Goal: Information Seeking & Learning: Learn about a topic

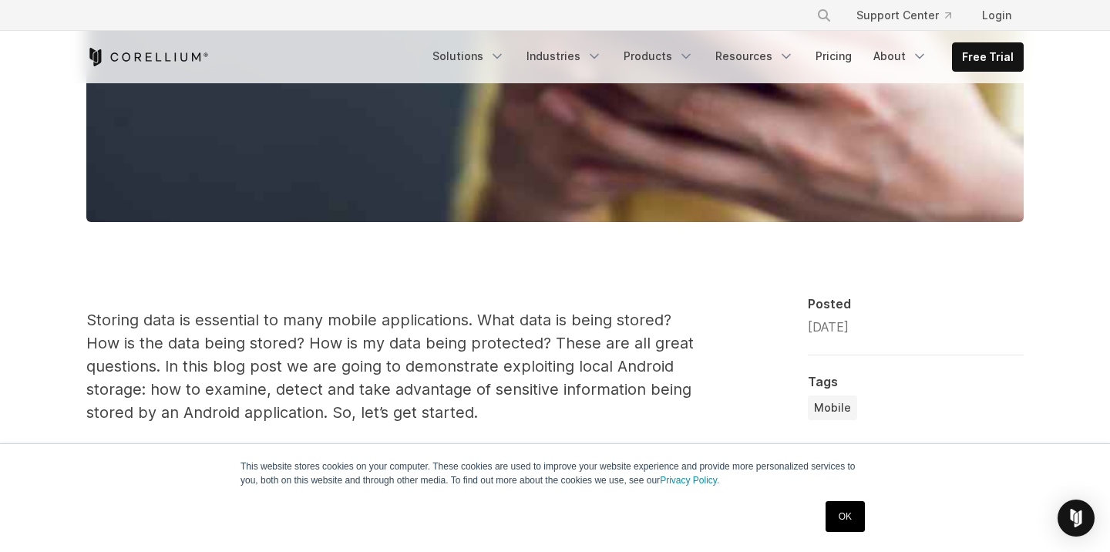
click at [851, 511] on link "OK" at bounding box center [844, 516] width 39 height 31
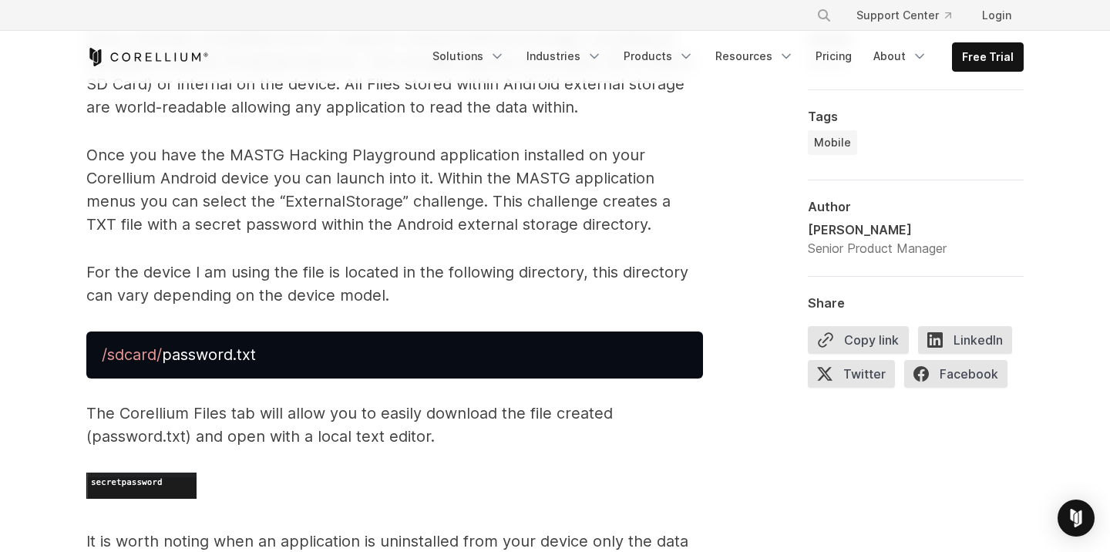
scroll to position [2701, 0]
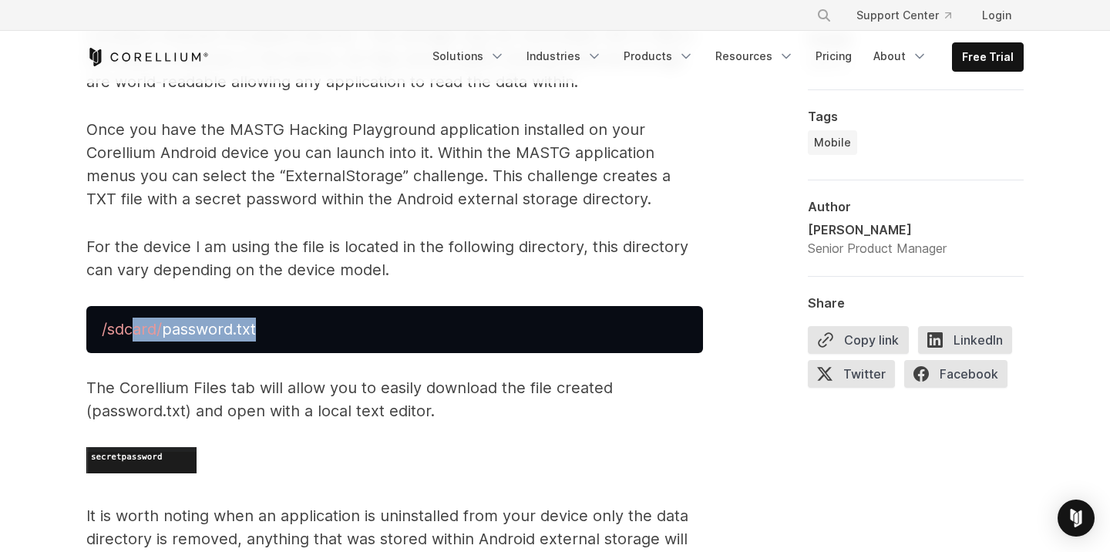
drag, startPoint x: 136, startPoint y: 313, endPoint x: 314, endPoint y: 316, distance: 178.1
click at [314, 316] on pre "/sdcard/ password.txt" at bounding box center [394, 329] width 617 height 47
drag, startPoint x: 315, startPoint y: 294, endPoint x: 201, endPoint y: 312, distance: 115.4
click at [201, 313] on pre "/sdcard/ password.txt" at bounding box center [394, 329] width 617 height 47
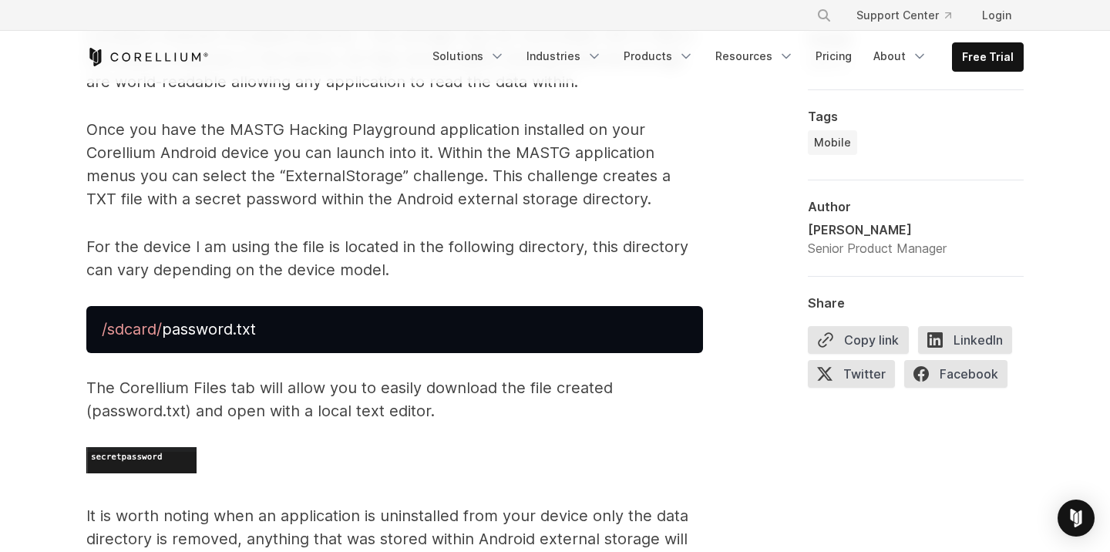
click at [245, 320] on span "password.txt" at bounding box center [209, 329] width 94 height 18
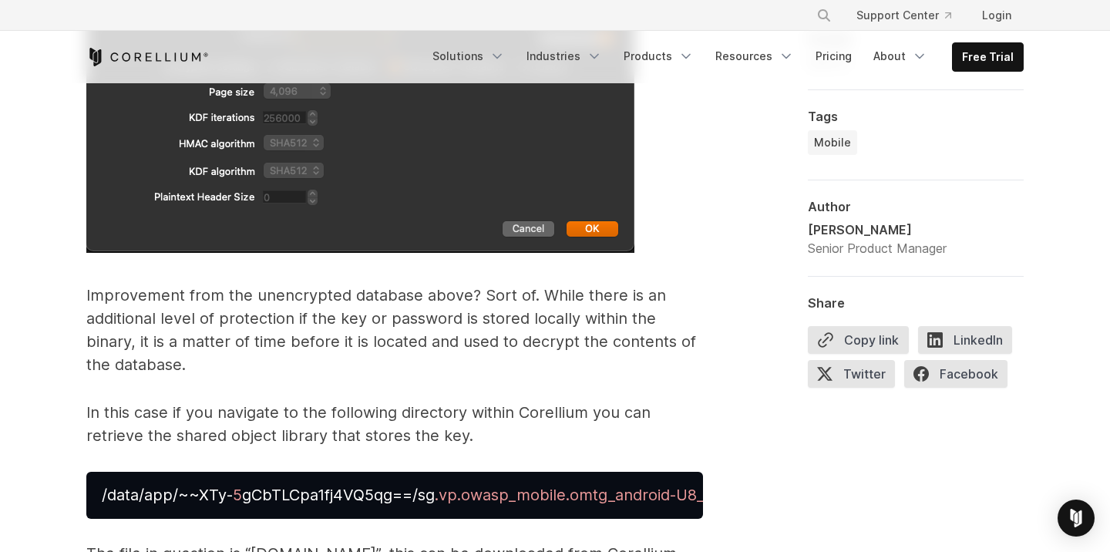
scroll to position [4374, 0]
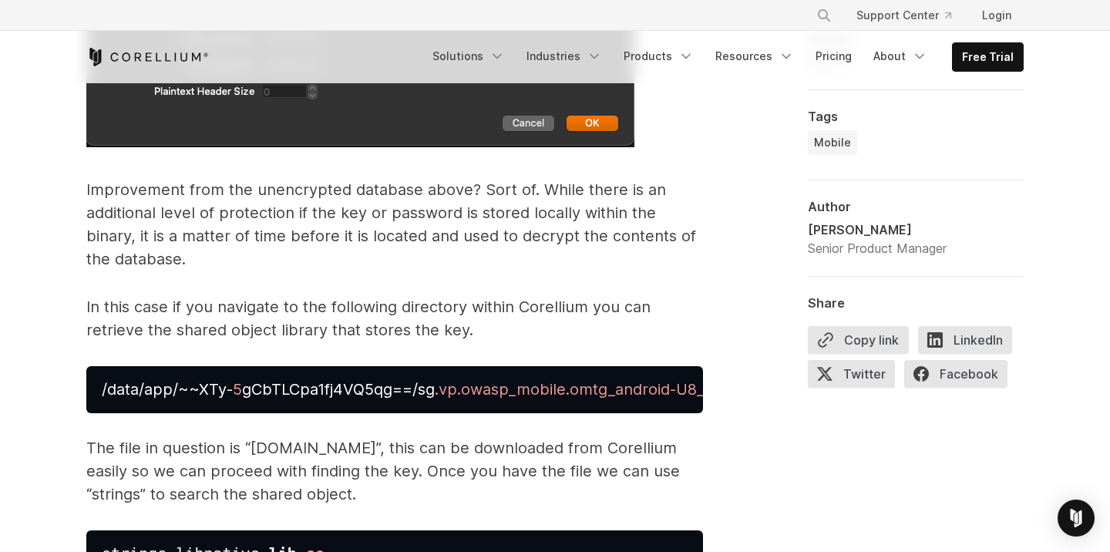
click at [245, 312] on p "In this case if you navigate to the following directory within Corellium you ca…" at bounding box center [394, 318] width 617 height 46
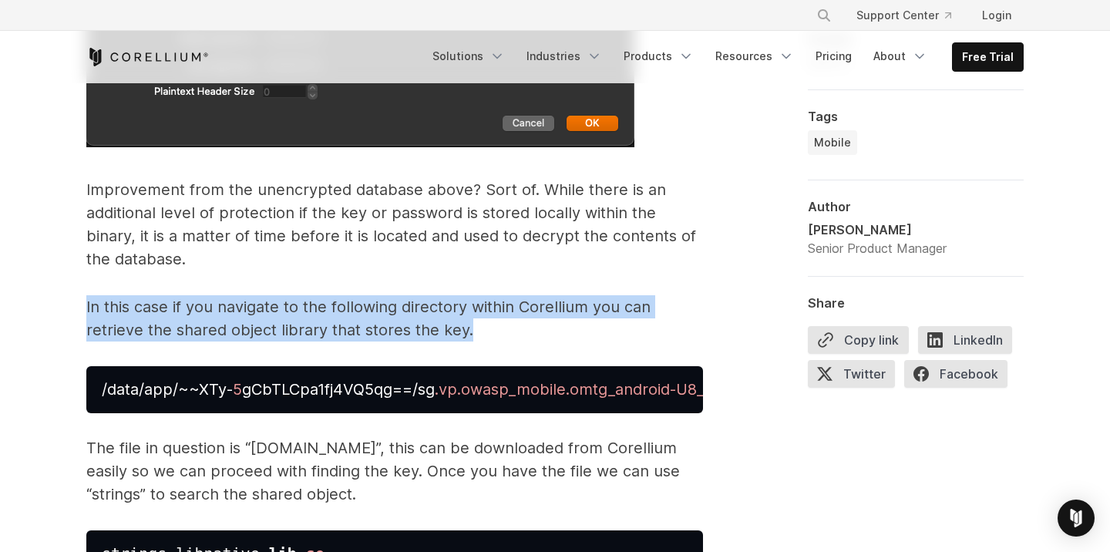
click at [256, 366] on pre "/data/app/~~XTy- 5 gCbTLCpa1fj4VQ5qg==/sg .vp.owasp_mobile.omtg_android-U8_CrcF…" at bounding box center [394, 389] width 617 height 47
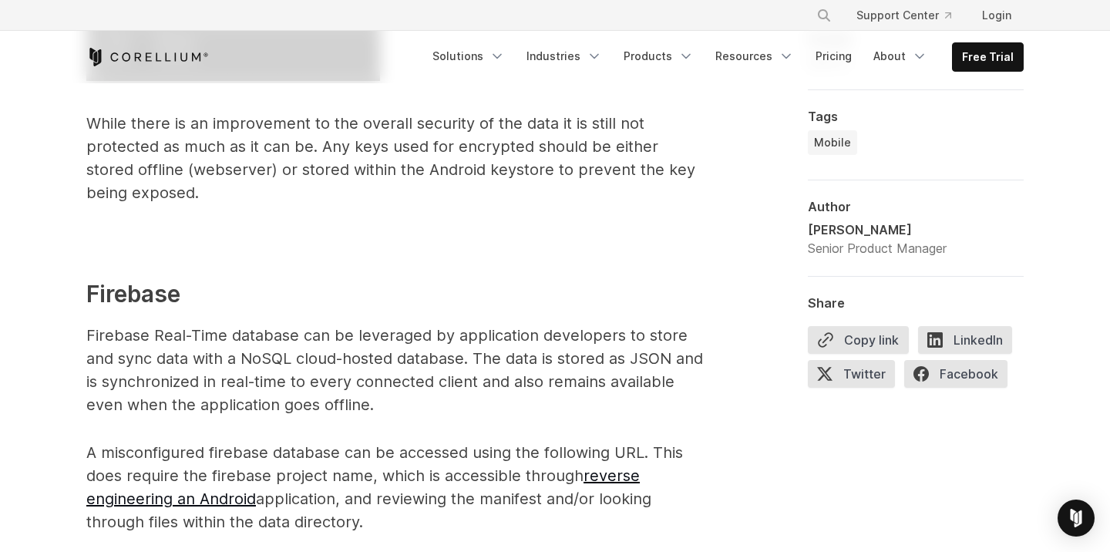
scroll to position [5321, 0]
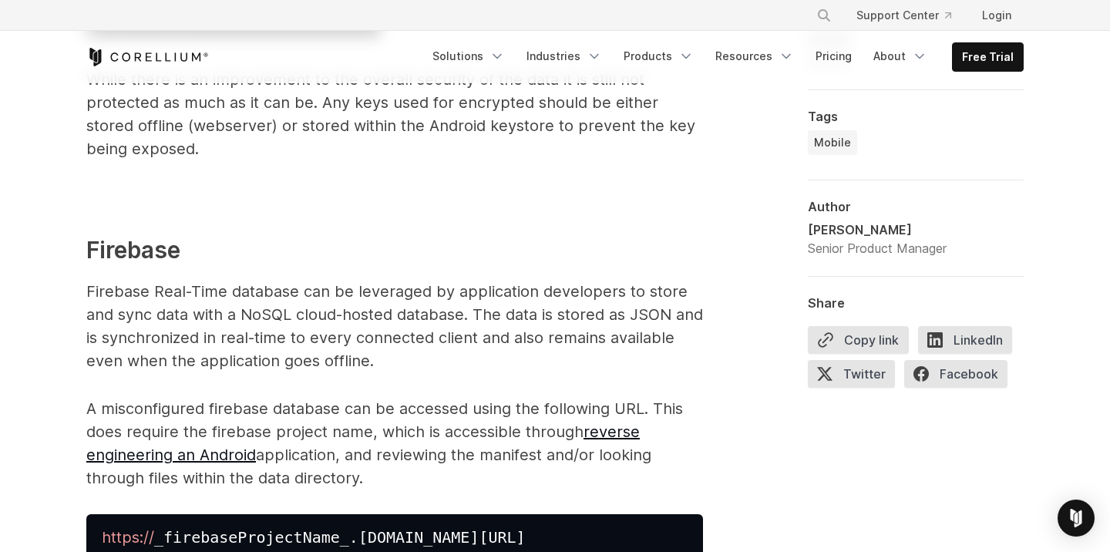
click at [526, 397] on p "A misconfigured firebase database can be accessed using the following URL. This…" at bounding box center [394, 443] width 617 height 92
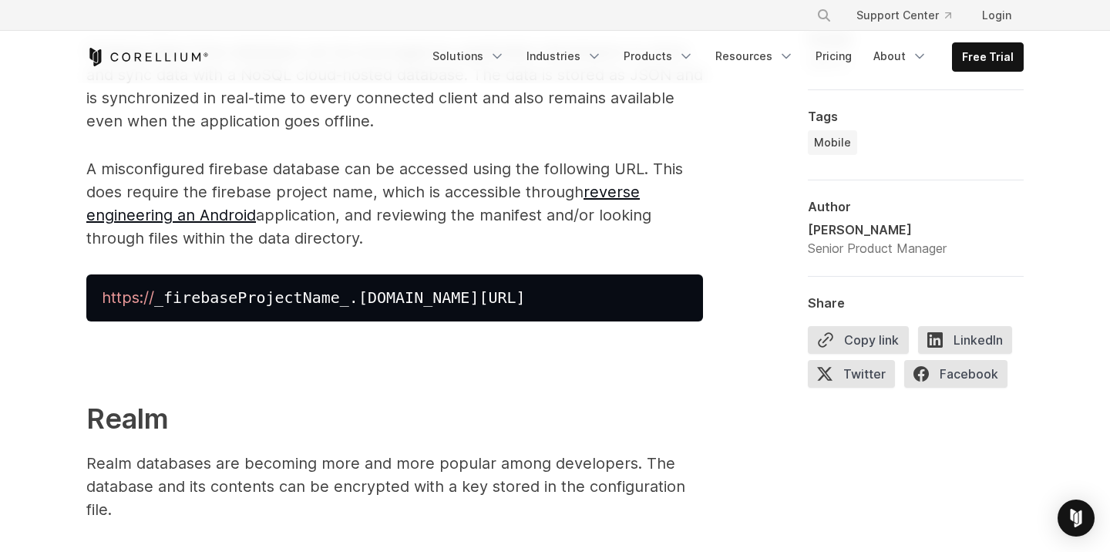
scroll to position [5563, 0]
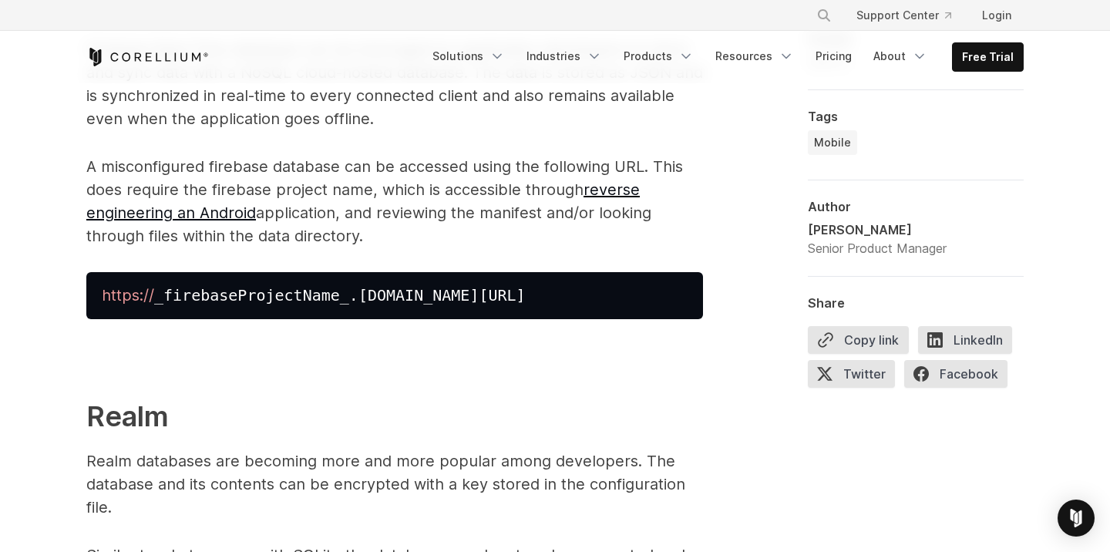
click at [555, 272] on pre "https:// _firebaseProjectName_.[DOMAIN_NAME][URL]" at bounding box center [394, 295] width 617 height 47
click at [497, 342] on h2 at bounding box center [394, 363] width 617 height 42
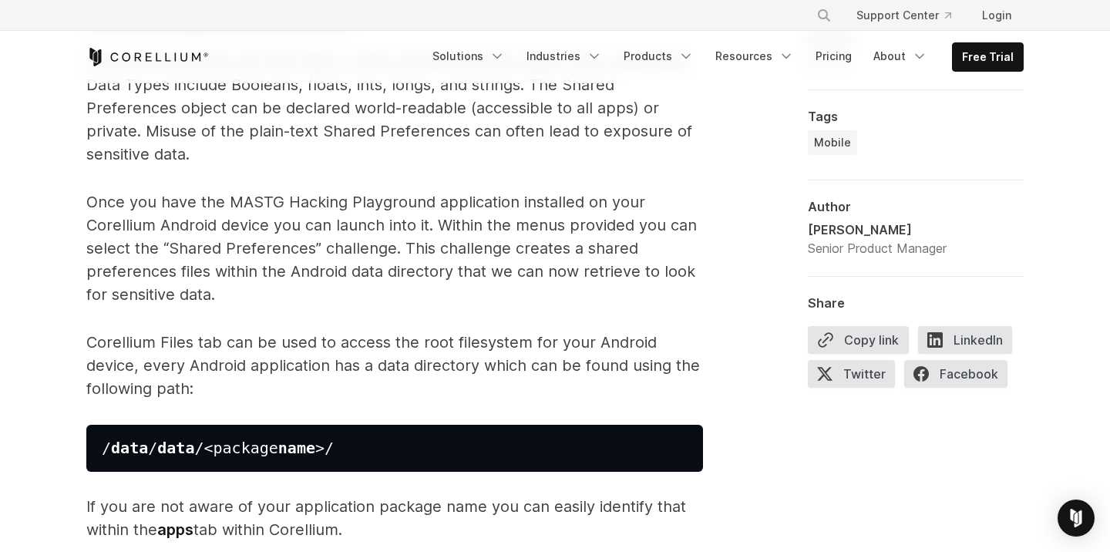
scroll to position [1626, 0]
